Goal: Browse casually

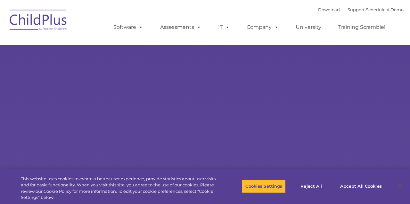
select select "MEDIUM"
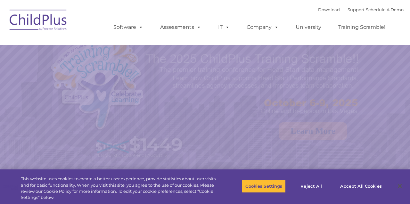
select select "MEDIUM"
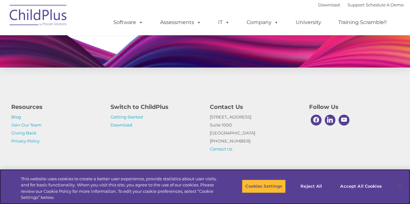
scroll to position [644, 0]
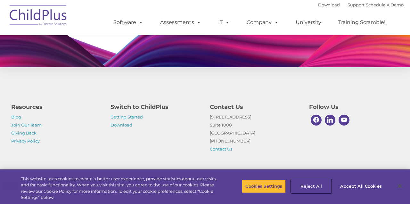
click at [325, 180] on button "Reject All" at bounding box center [311, 186] width 40 height 13
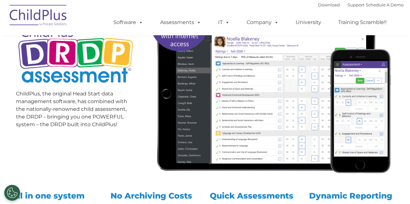
scroll to position [0, 0]
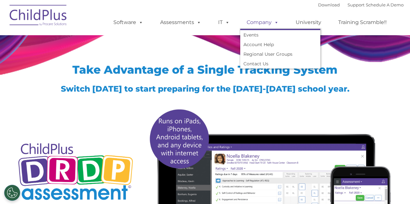
click at [272, 22] on span at bounding box center [274, 22] width 7 height 6
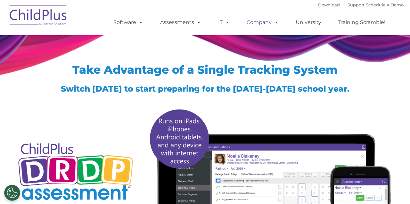
click at [272, 22] on span at bounding box center [274, 22] width 7 height 6
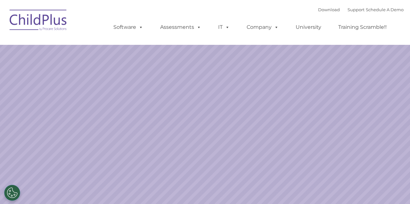
select select "MEDIUM"
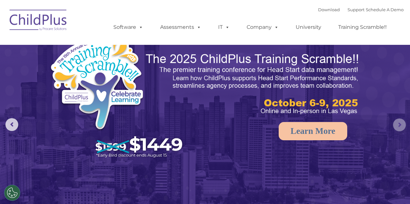
click at [401, 128] on rs-arrow at bounding box center [399, 124] width 13 height 13
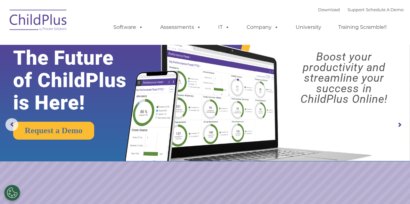
click at [399, 123] on rs-arrow at bounding box center [399, 124] width 13 height 13
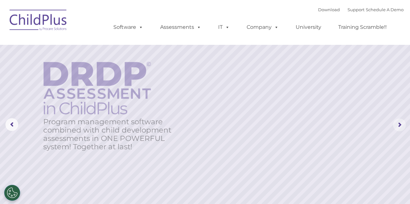
click at [399, 123] on rs-arrow at bounding box center [399, 124] width 13 height 13
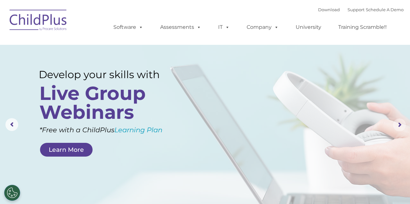
click at [399, 123] on rs-arrow at bounding box center [399, 124] width 13 height 13
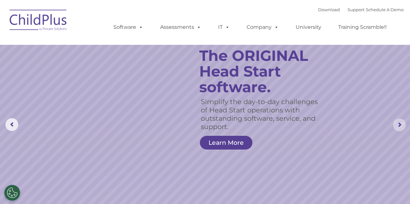
click at [400, 125] on rs-arrow at bounding box center [399, 124] width 13 height 13
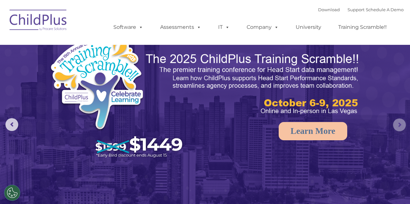
click at [400, 125] on rs-arrow at bounding box center [399, 124] width 13 height 13
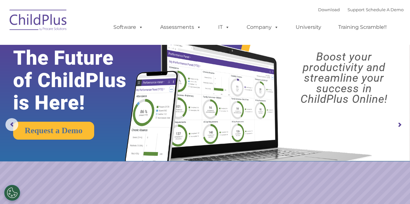
click at [400, 125] on rs-arrow at bounding box center [399, 124] width 13 height 13
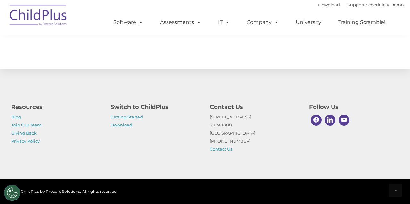
scroll to position [748, 0]
